Goal: Task Accomplishment & Management: Use online tool/utility

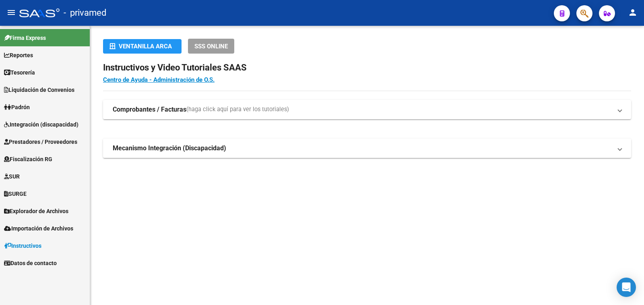
click at [41, 211] on span "Explorador de Archivos" at bounding box center [36, 210] width 64 height 9
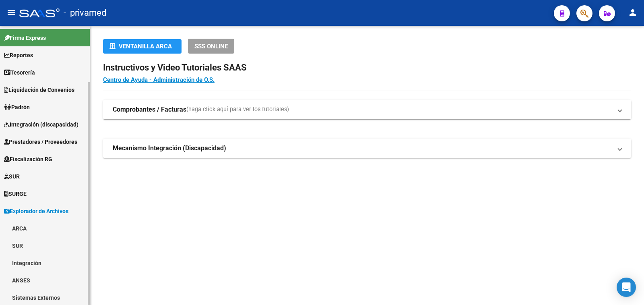
scroll to position [40, 0]
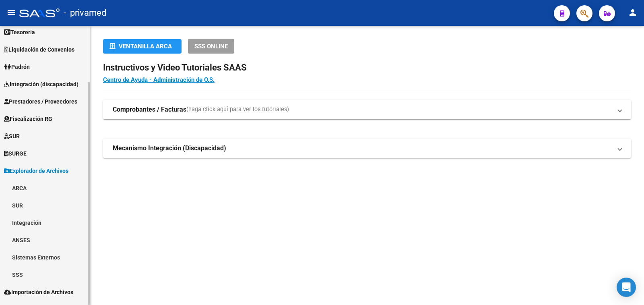
click at [16, 186] on link "ARCA" at bounding box center [45, 187] width 90 height 17
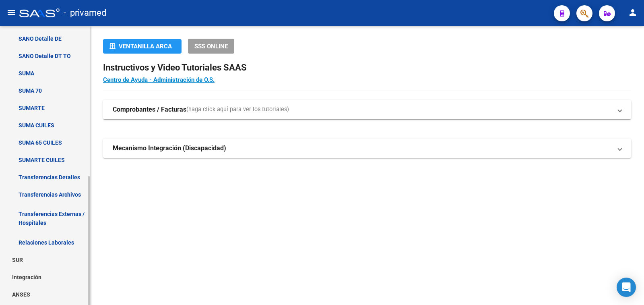
scroll to position [282, 0]
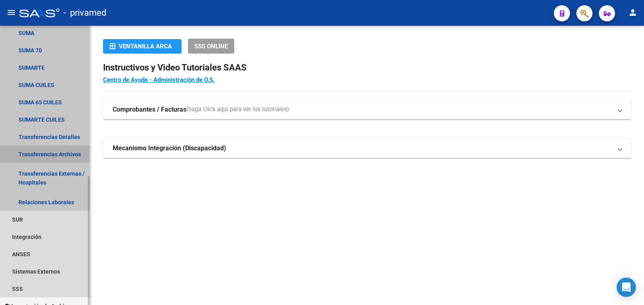
click at [45, 154] on link "Transferencias Archivos" at bounding box center [45, 153] width 90 height 17
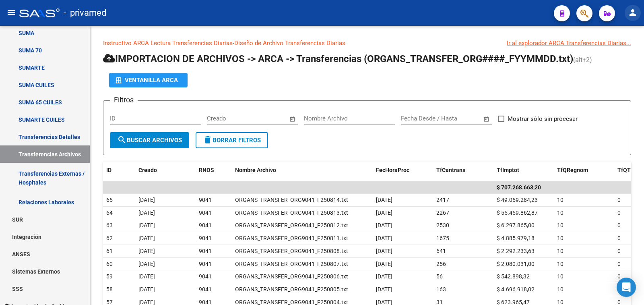
click at [631, 12] on mat-icon "person" at bounding box center [633, 13] width 10 height 10
click at [614, 52] on button "exit_to_app Salir" at bounding box center [615, 52] width 49 height 19
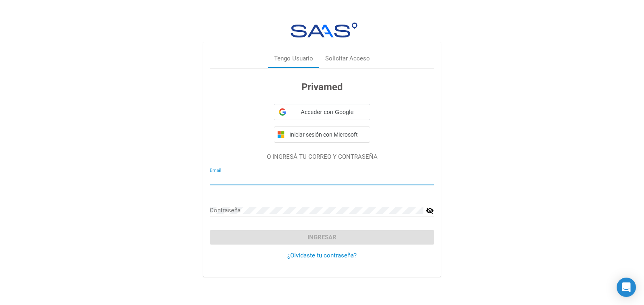
type input "[PERSON_NAME][EMAIL_ADDRESS][DOMAIN_NAME]"
